Goal: Information Seeking & Learning: Learn about a topic

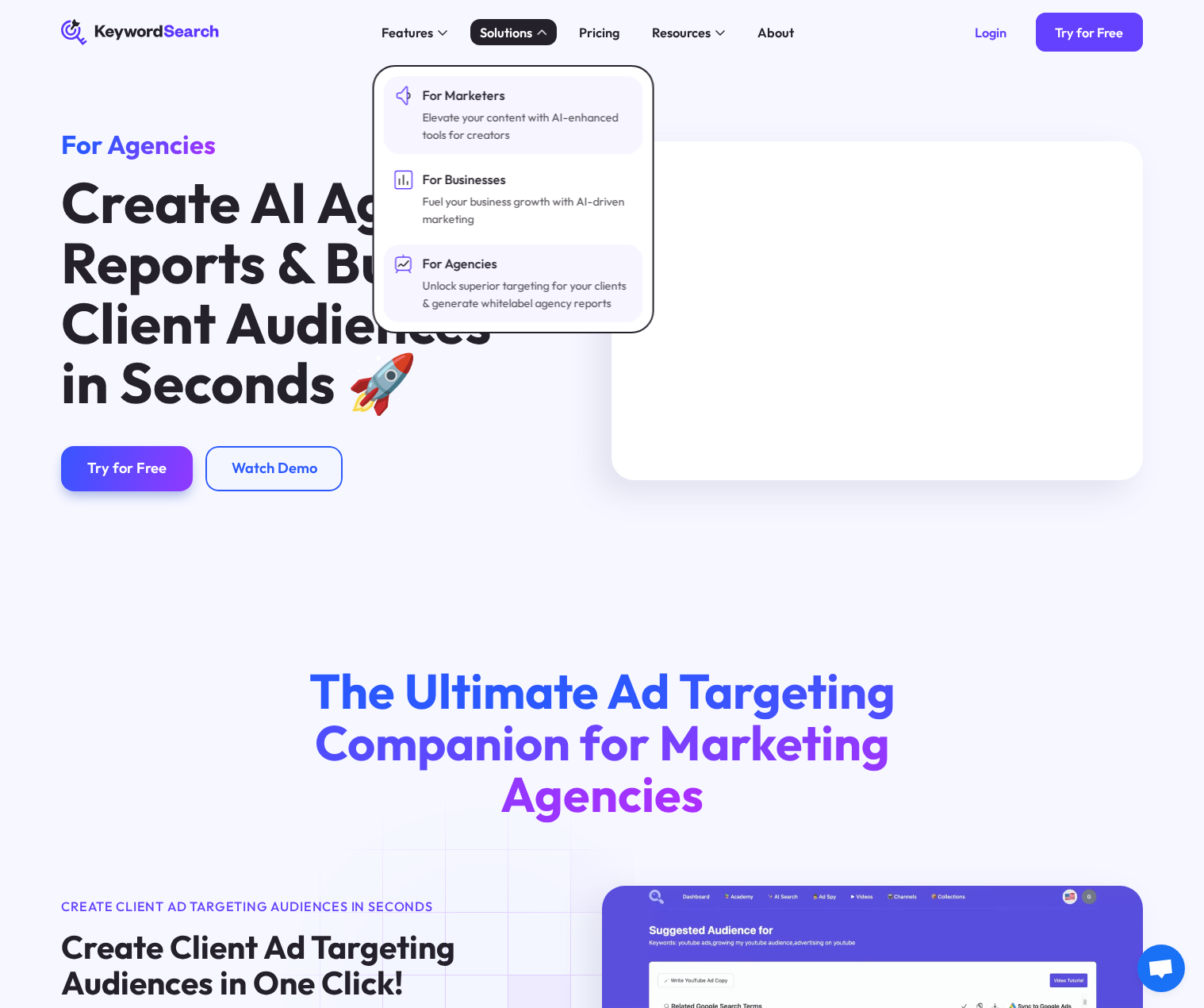
click at [463, 100] on div "For Marketers" at bounding box center [526, 96] width 207 height 19
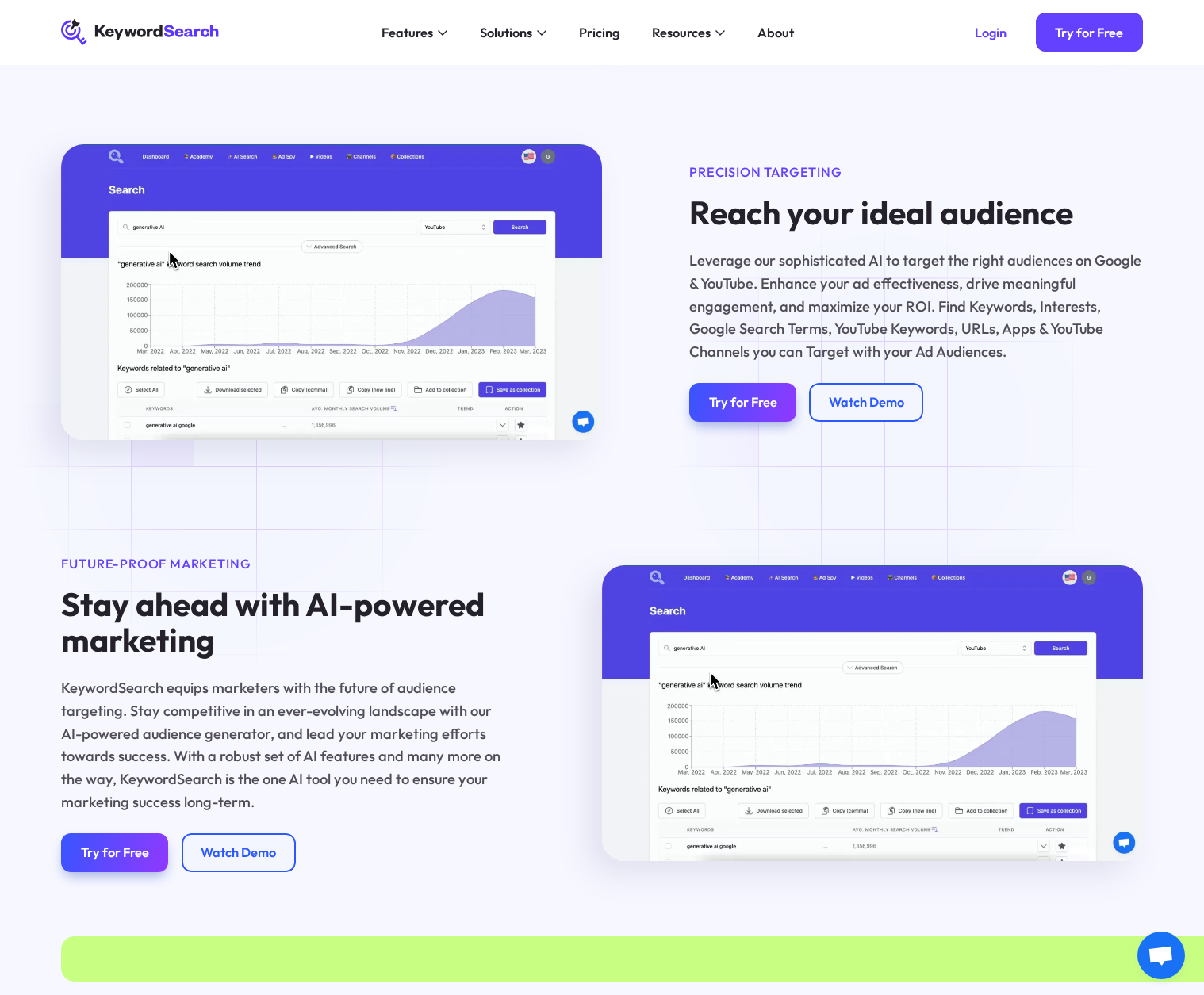
scroll to position [1527, 0]
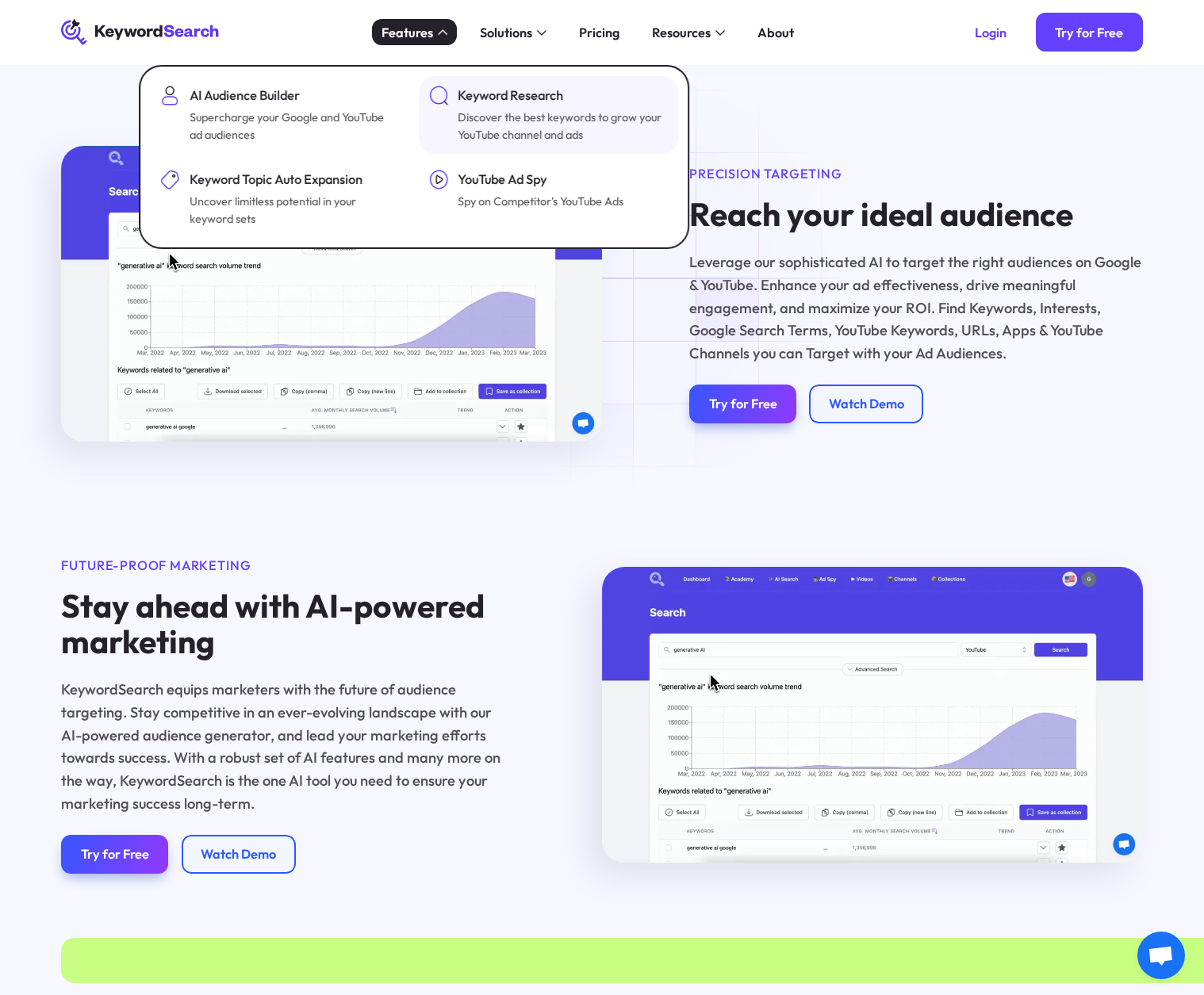
click at [478, 100] on div "Keyword Research" at bounding box center [562, 96] width 207 height 19
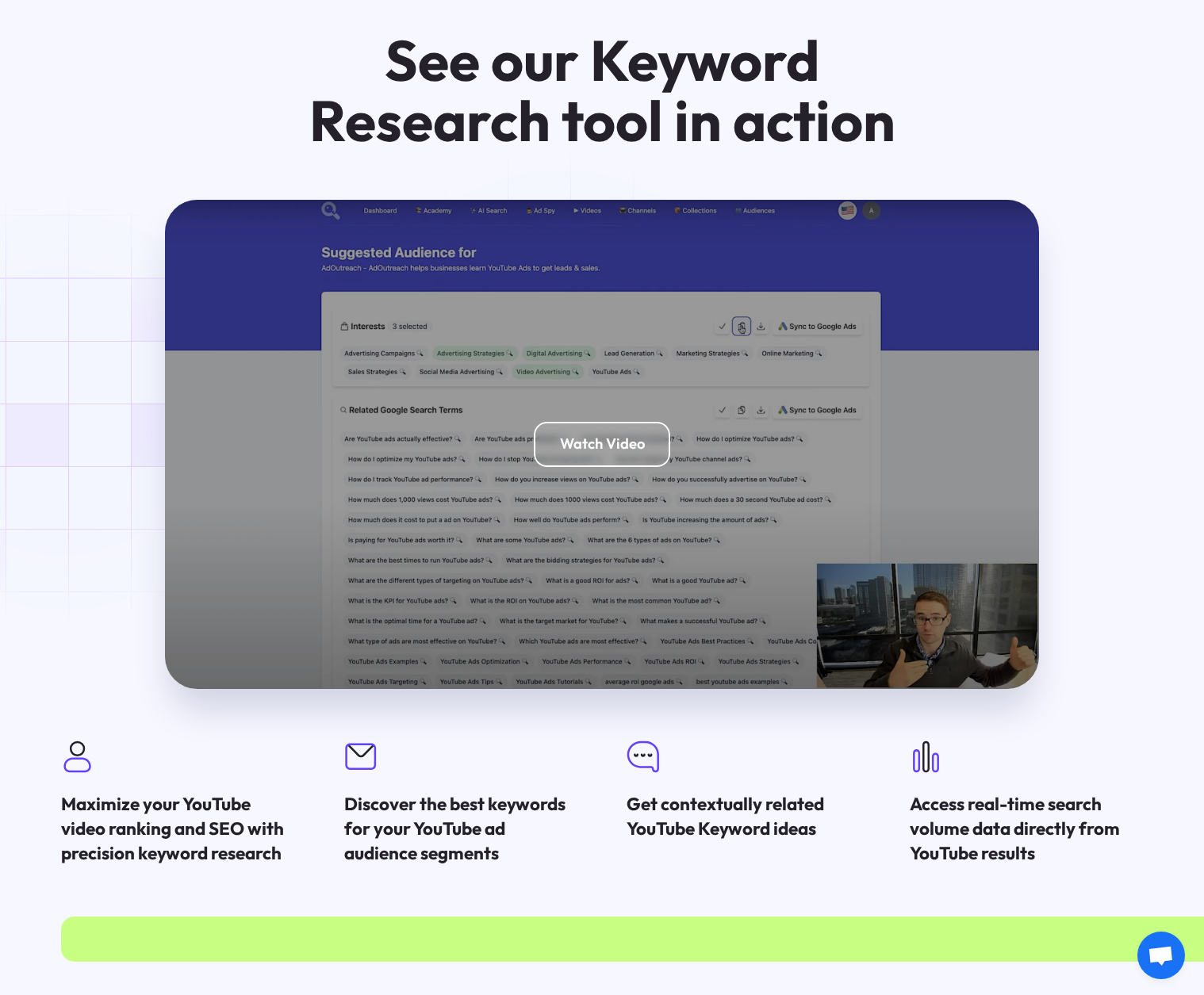
scroll to position [2895, 0]
